Goal: Information Seeking & Learning: Understand process/instructions

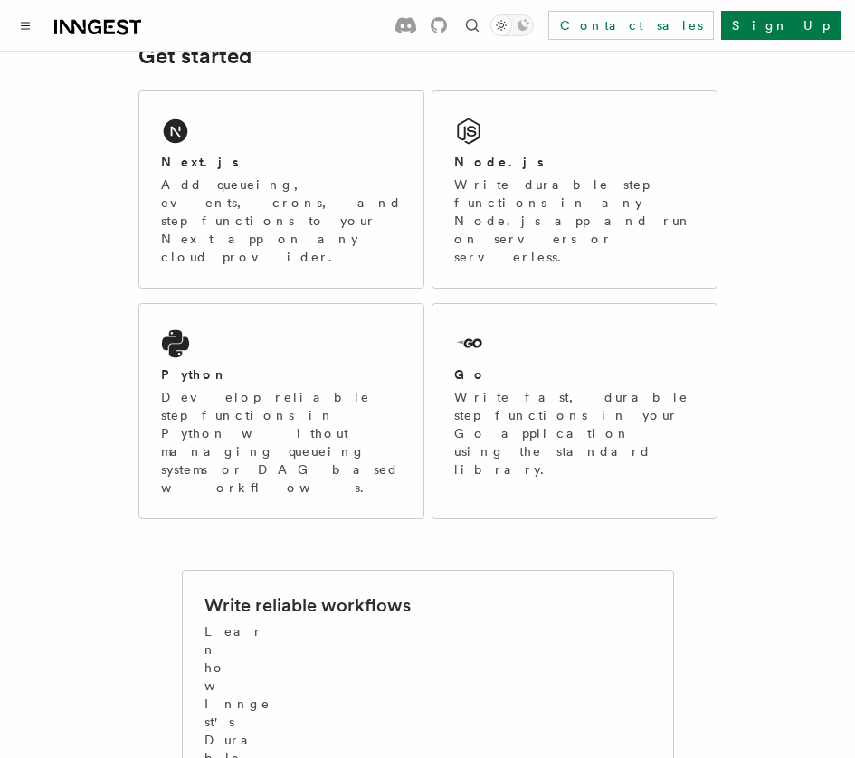
scroll to position [288, 0]
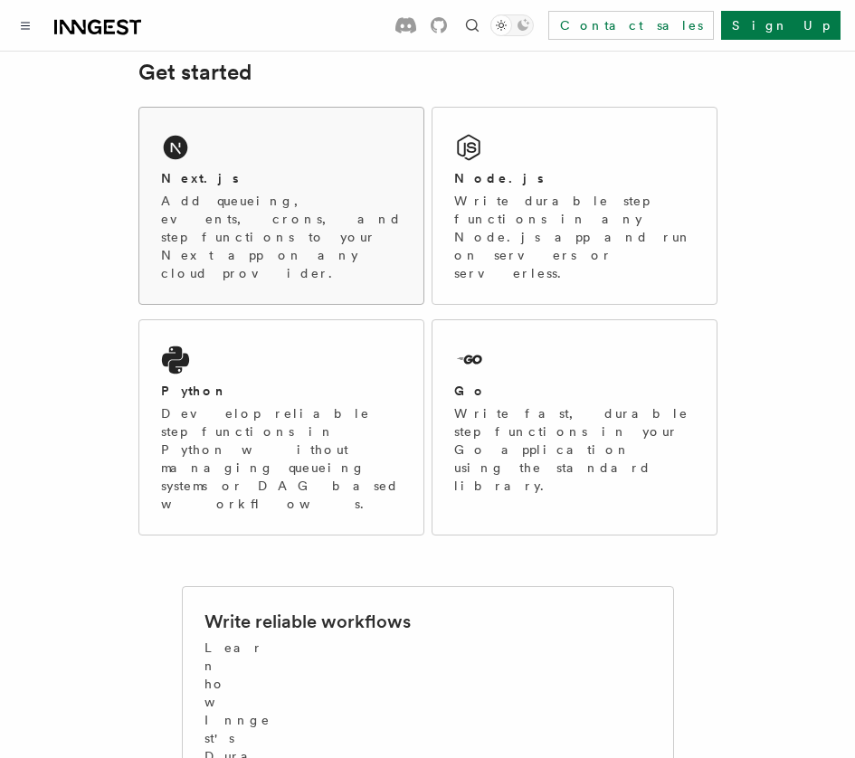
click at [278, 226] on p "Add queueing, events, crons, and step functions to your Next app on any cloud p…" at bounding box center [281, 237] width 241 height 90
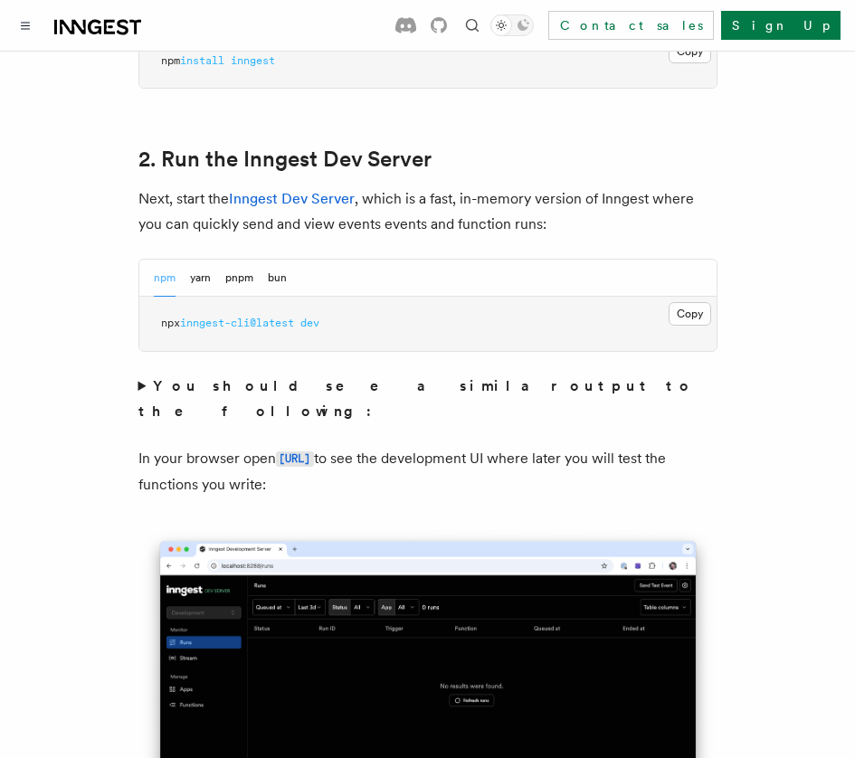
scroll to position [1308, 0]
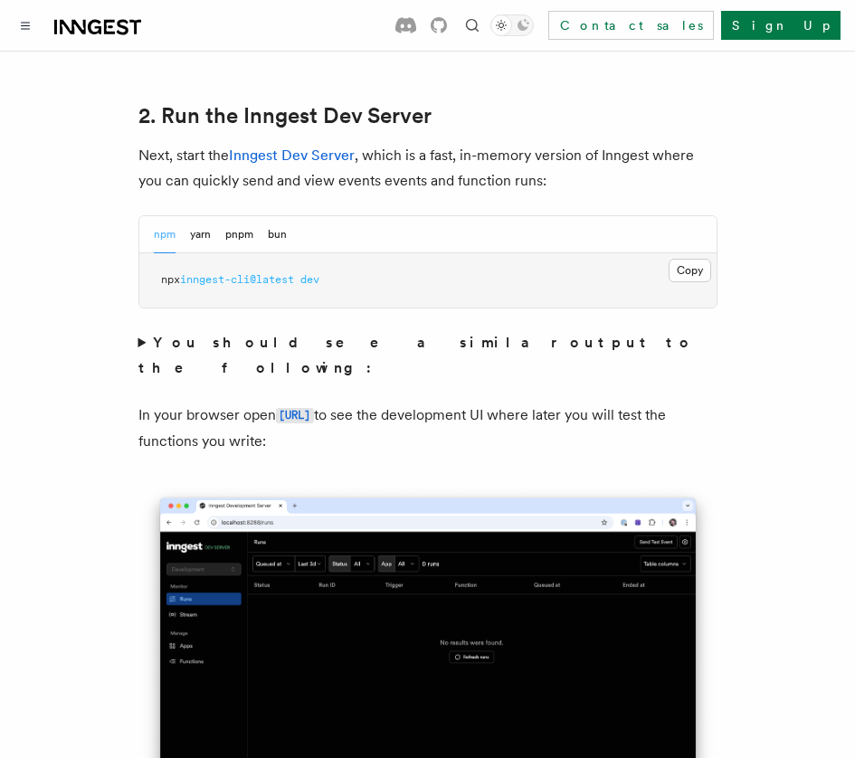
click at [510, 156] on p "Next, start the Inngest Dev Server , which is a fast, in-memory version of Inng…" at bounding box center [427, 168] width 579 height 51
drag, startPoint x: 341, startPoint y: 260, endPoint x: 148, endPoint y: 275, distance: 193.3
click at [148, 275] on pre "npx inngest-cli@latest dev" at bounding box center [427, 280] width 577 height 54
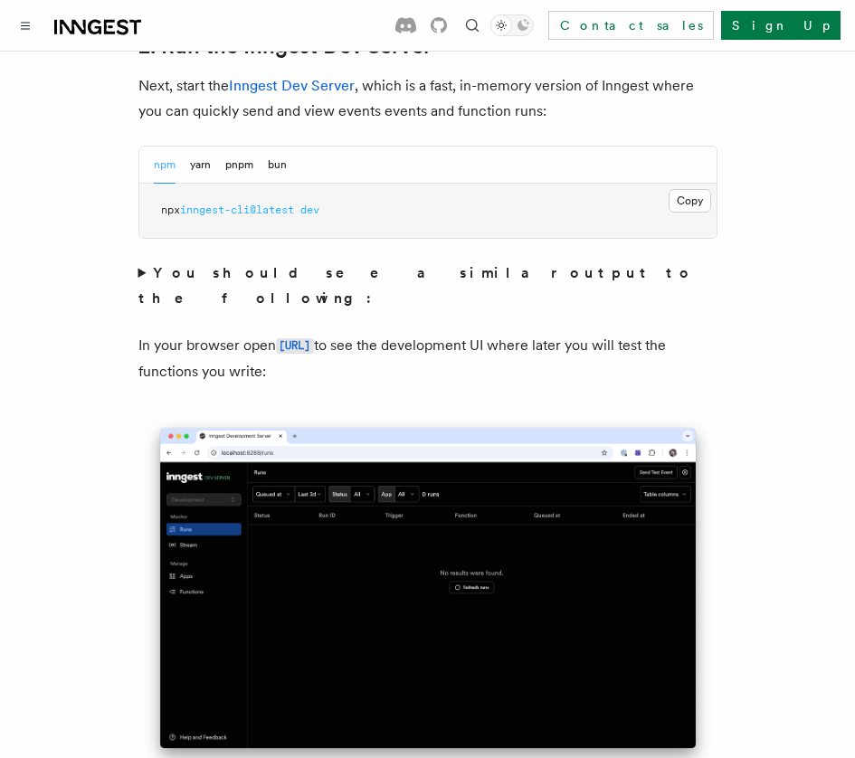
scroll to position [1306, 0]
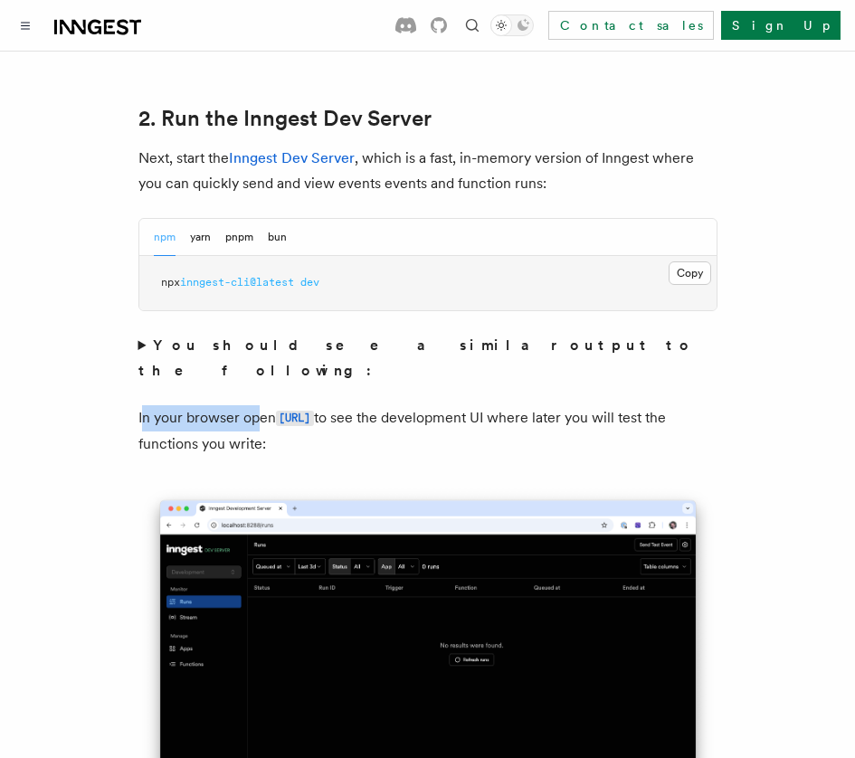
drag, startPoint x: 146, startPoint y: 367, endPoint x: 257, endPoint y: 368, distance: 111.3
click at [257, 405] on p "In your browser open http://localhost:8288 to see the development UI where late…" at bounding box center [427, 431] width 579 height 52
drag, startPoint x: 465, startPoint y: 366, endPoint x: 581, endPoint y: 367, distance: 115.8
click at [577, 405] on p "In your browser open http://localhost:8288 to see the development UI where late…" at bounding box center [427, 431] width 579 height 52
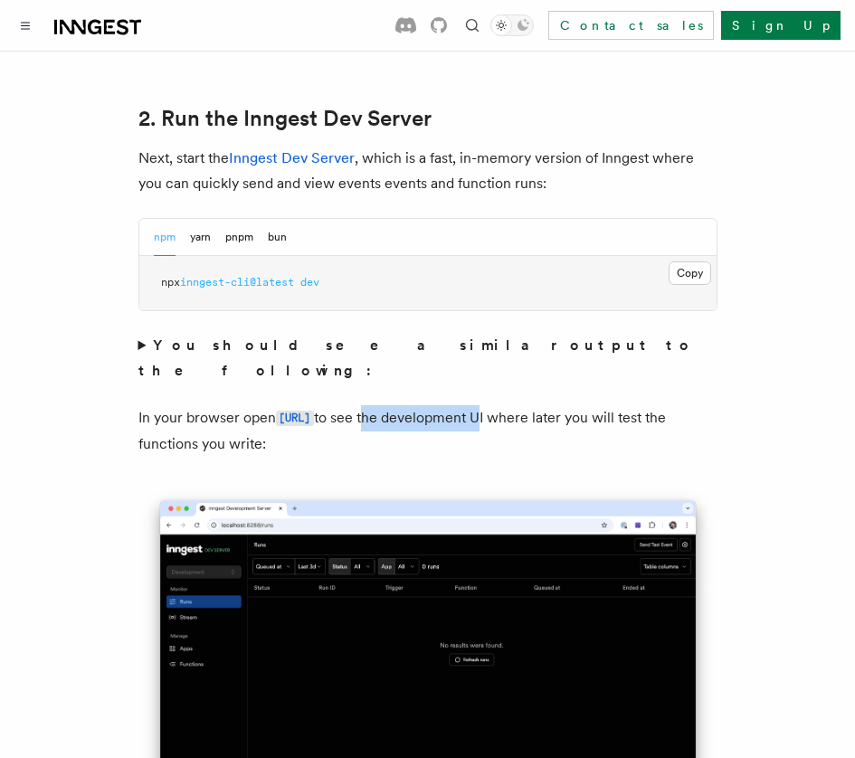
click at [581, 405] on p "In your browser open http://localhost:8288 to see the development UI where late…" at bounding box center [427, 431] width 579 height 52
drag, startPoint x: 185, startPoint y: 386, endPoint x: 366, endPoint y: 390, distance: 181.0
click at [366, 405] on p "In your browser open http://localhost:8288 to see the development UI where late…" at bounding box center [427, 431] width 579 height 52
drag, startPoint x: 157, startPoint y: 255, endPoint x: 384, endPoint y: 261, distance: 227.2
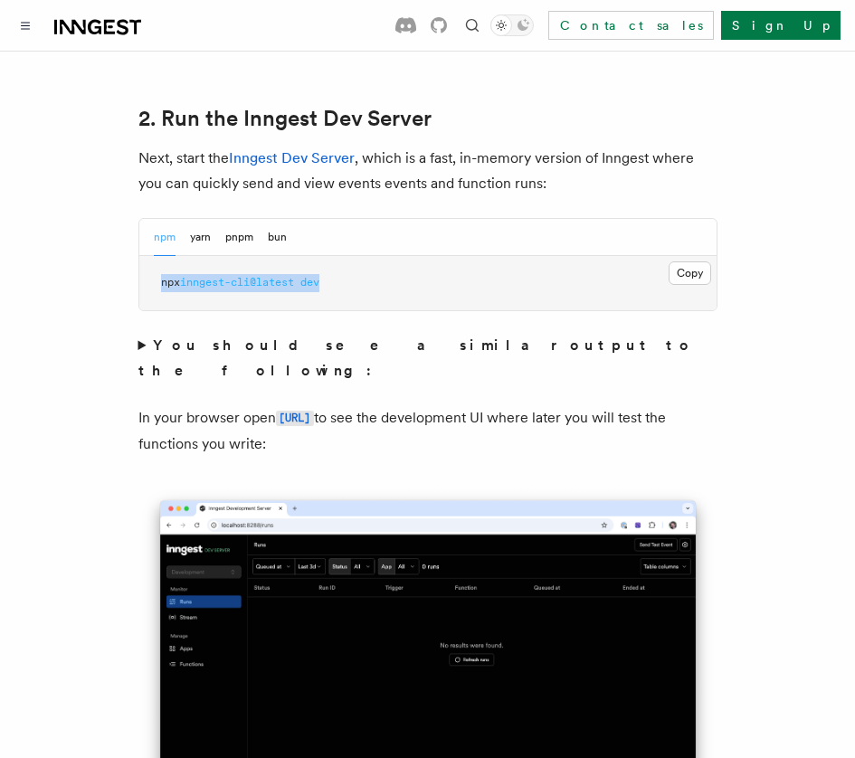
click at [384, 261] on pre "npx inngest-cli@latest dev" at bounding box center [427, 283] width 577 height 54
click at [312, 146] on p "Next, start the Inngest Dev Server , which is a fast, in-memory version of Inng…" at bounding box center [427, 171] width 579 height 51
click at [310, 149] on link "Inngest Dev Server" at bounding box center [292, 157] width 126 height 17
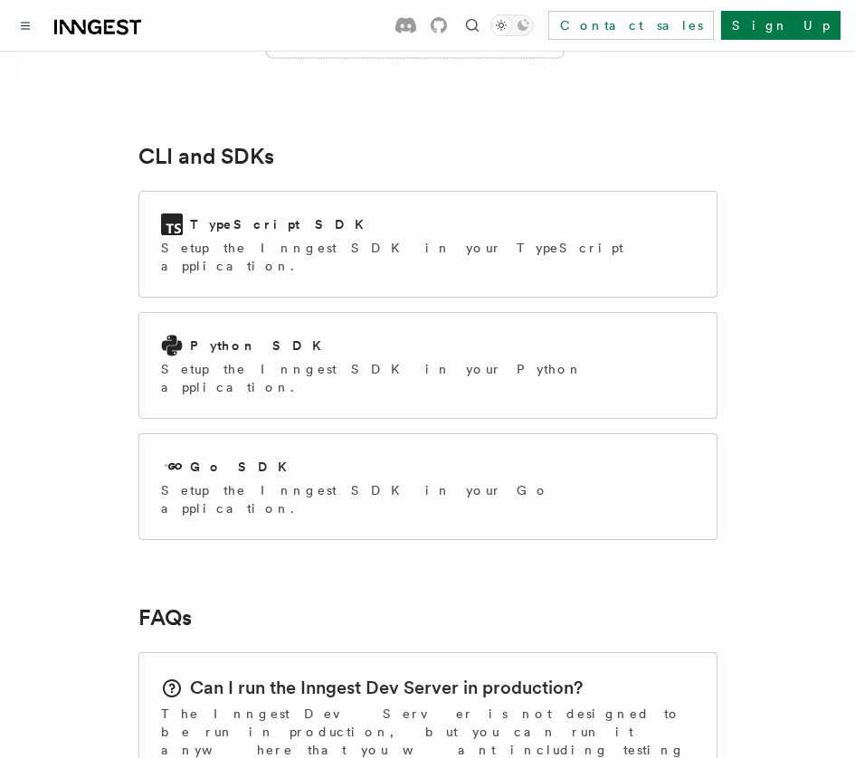
scroll to position [2112, 0]
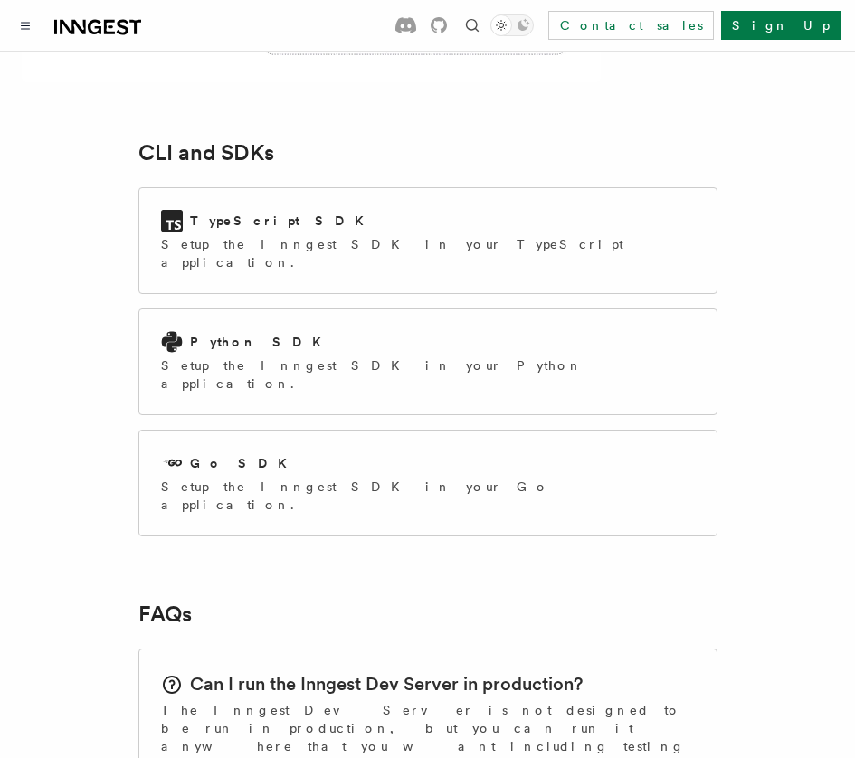
click at [375, 180] on div "TypeScript SDK Setup the Inngest SDK in your TypeScript application. Python SDK…" at bounding box center [427, 362] width 579 height 364
click at [382, 235] on p "Setup the Inngest SDK in your TypeScript application." at bounding box center [428, 253] width 534 height 36
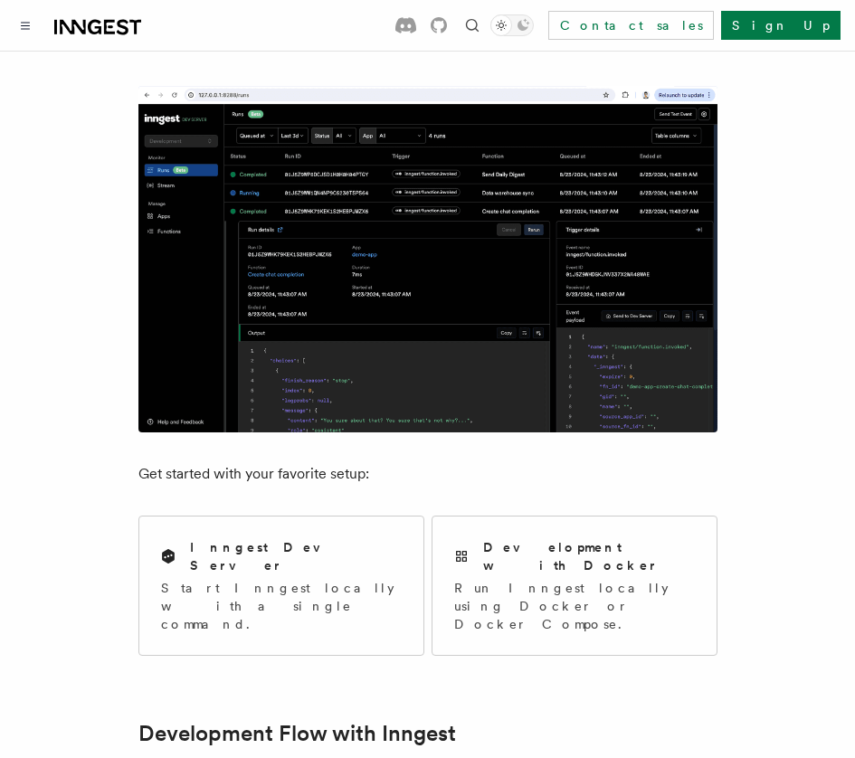
scroll to position [272, 0]
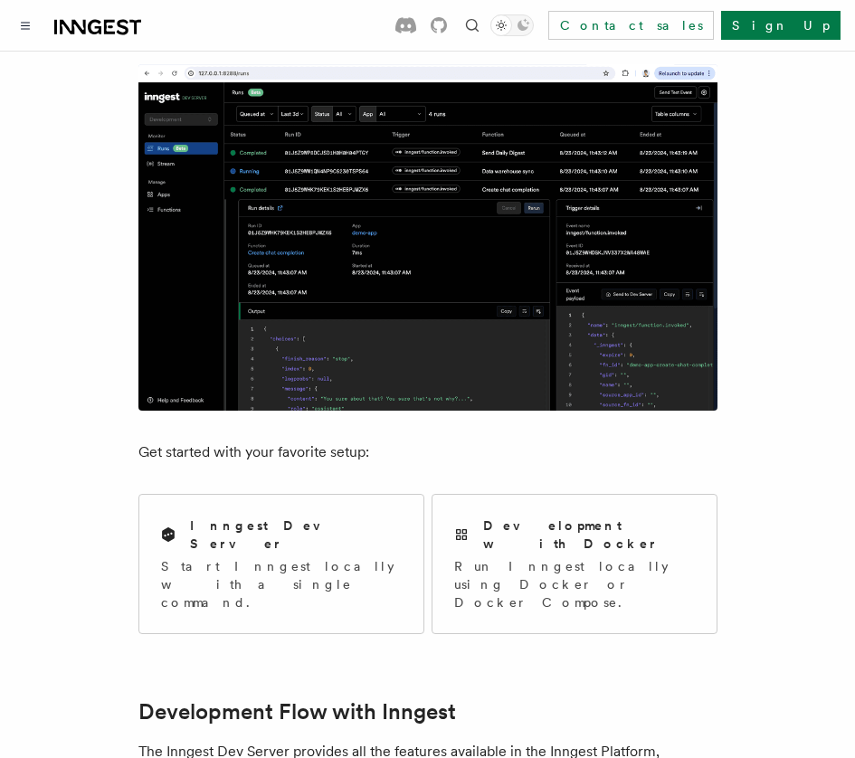
click at [378, 280] on img at bounding box center [427, 237] width 579 height 347
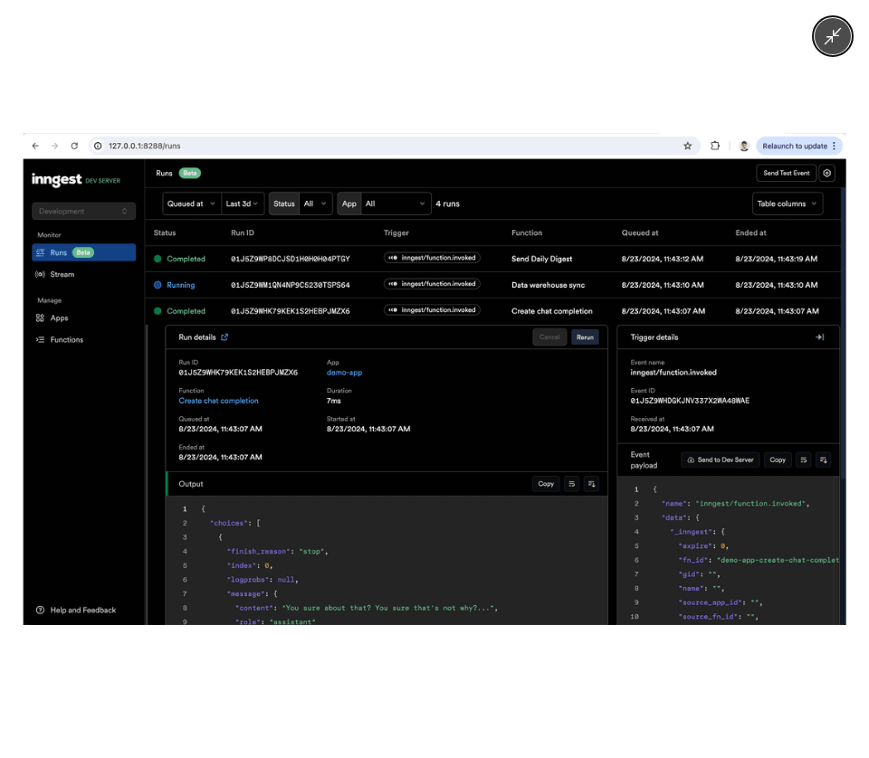
click at [302, 427] on img at bounding box center [434, 379] width 823 height 492
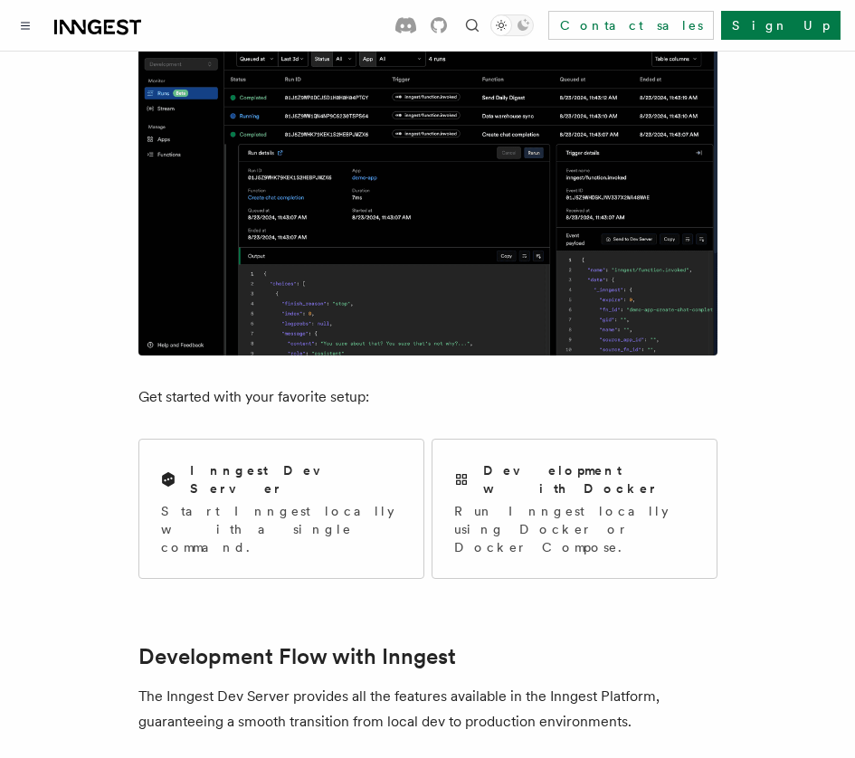
scroll to position [329, 0]
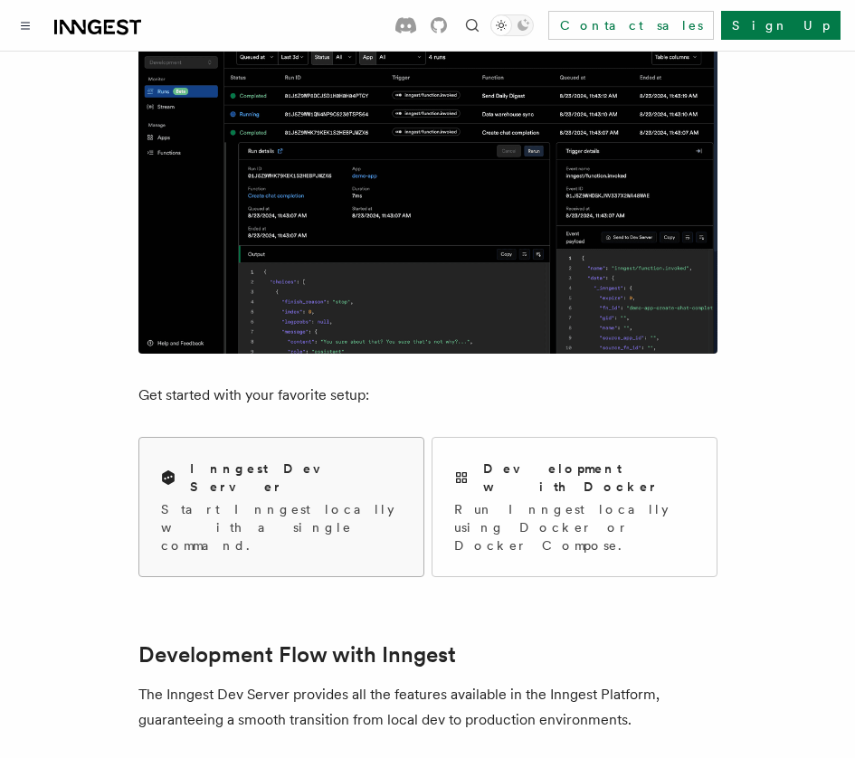
click at [200, 470] on h2 "Inngest Dev Server" at bounding box center [296, 478] width 212 height 36
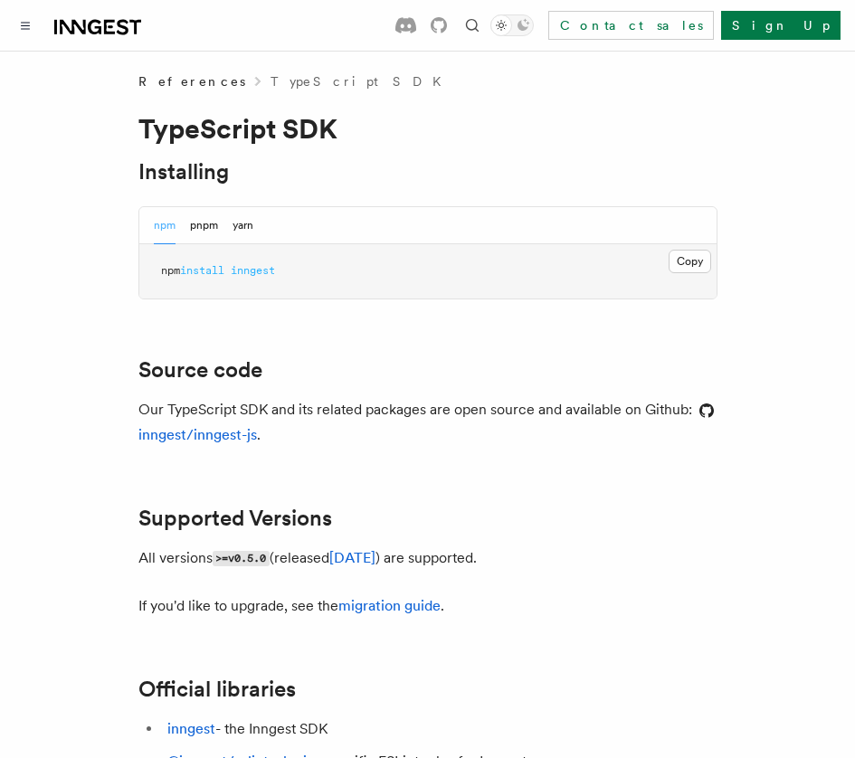
click at [218, 227] on div "npm pnpm yarn" at bounding box center [204, 225] width 100 height 37
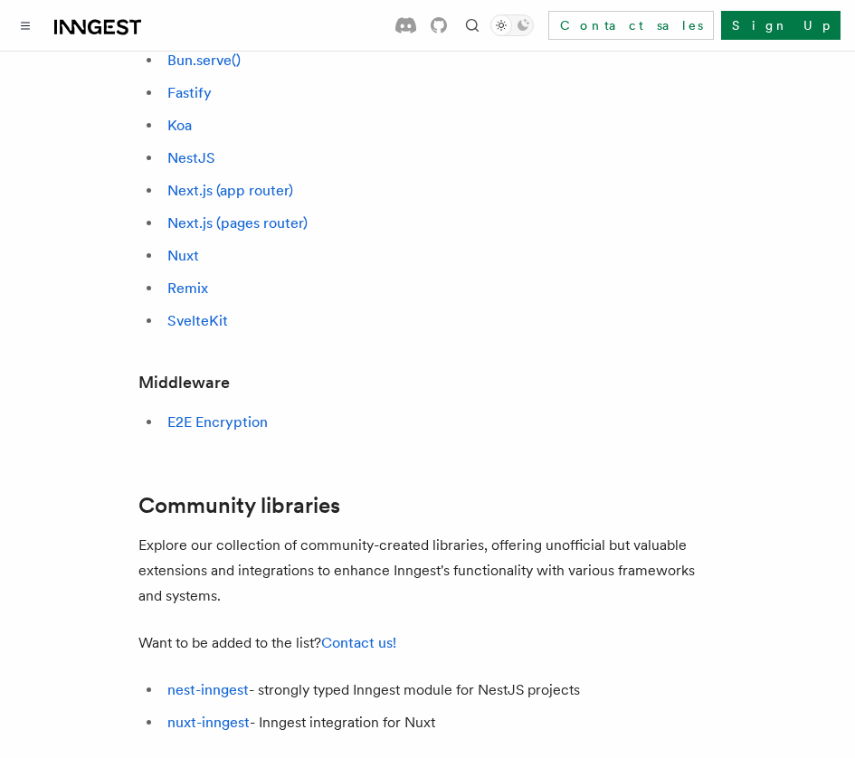
scroll to position [930, 0]
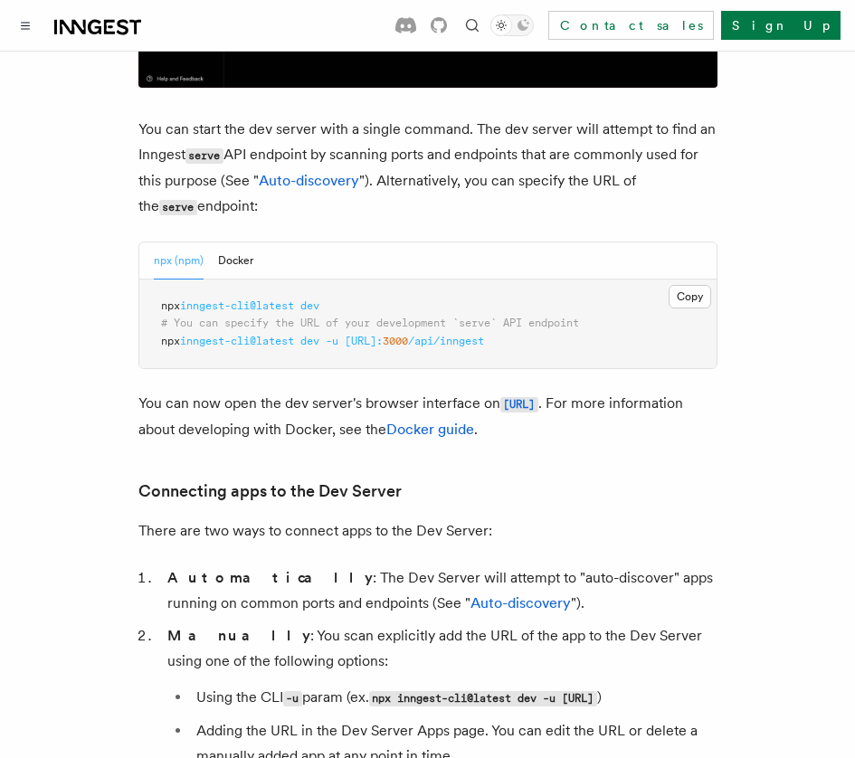
scroll to position [625, 0]
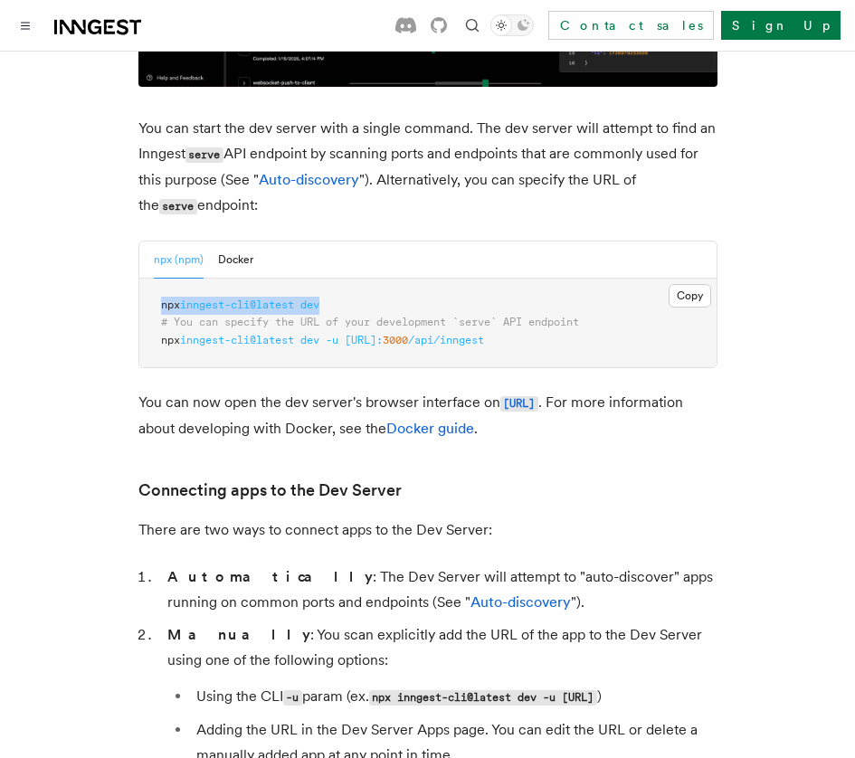
drag, startPoint x: 161, startPoint y: 277, endPoint x: 341, endPoint y: 272, distance: 180.1
click at [341, 279] on pre "npx inngest-cli@latest dev # You can specify the URL of your development `serve…" at bounding box center [427, 324] width 577 height 90
copy span "npx inngest-cli@latest dev"
click at [394, 279] on pre "npx inngest-cli@latest dev # You can specify the URL of your development `serve…" at bounding box center [427, 324] width 577 height 90
